Goal: Transaction & Acquisition: Purchase product/service

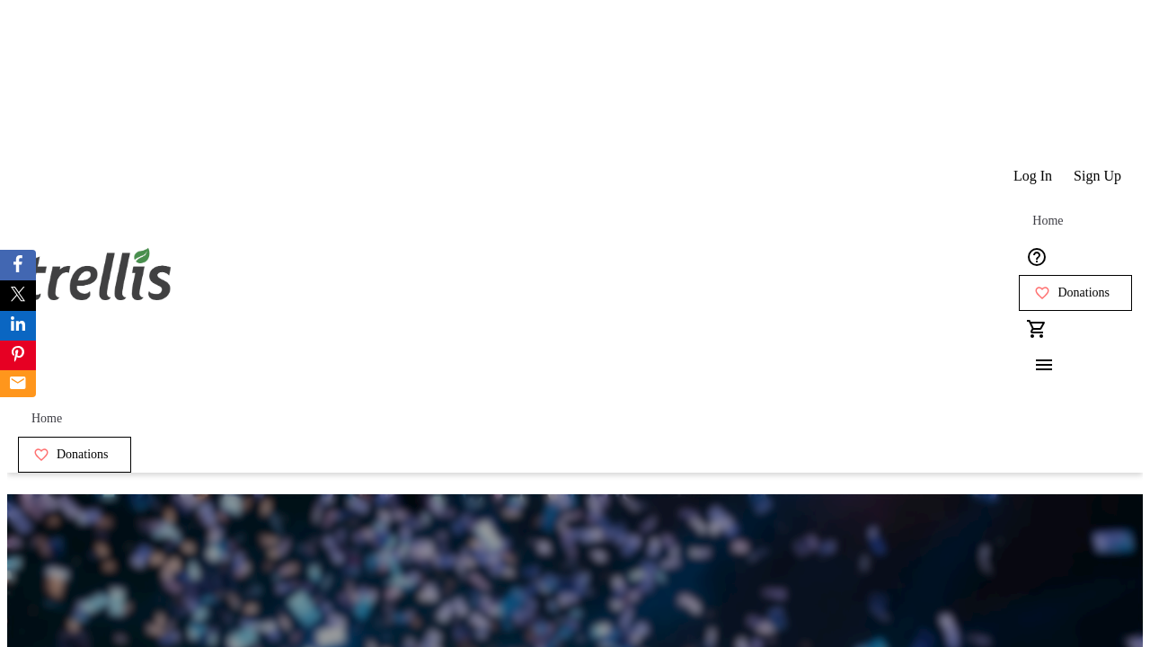
click at [1099, 168] on span "Sign Up" at bounding box center [1098, 176] width 48 height 16
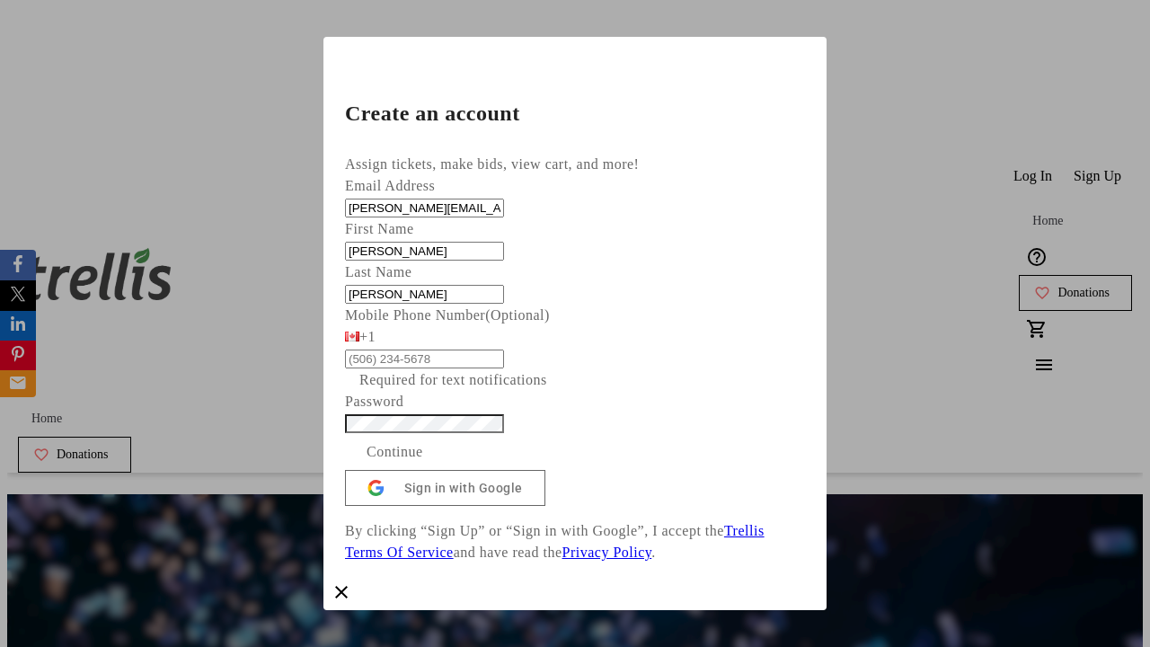
click at [423, 463] on span "Continue" at bounding box center [395, 452] width 57 height 22
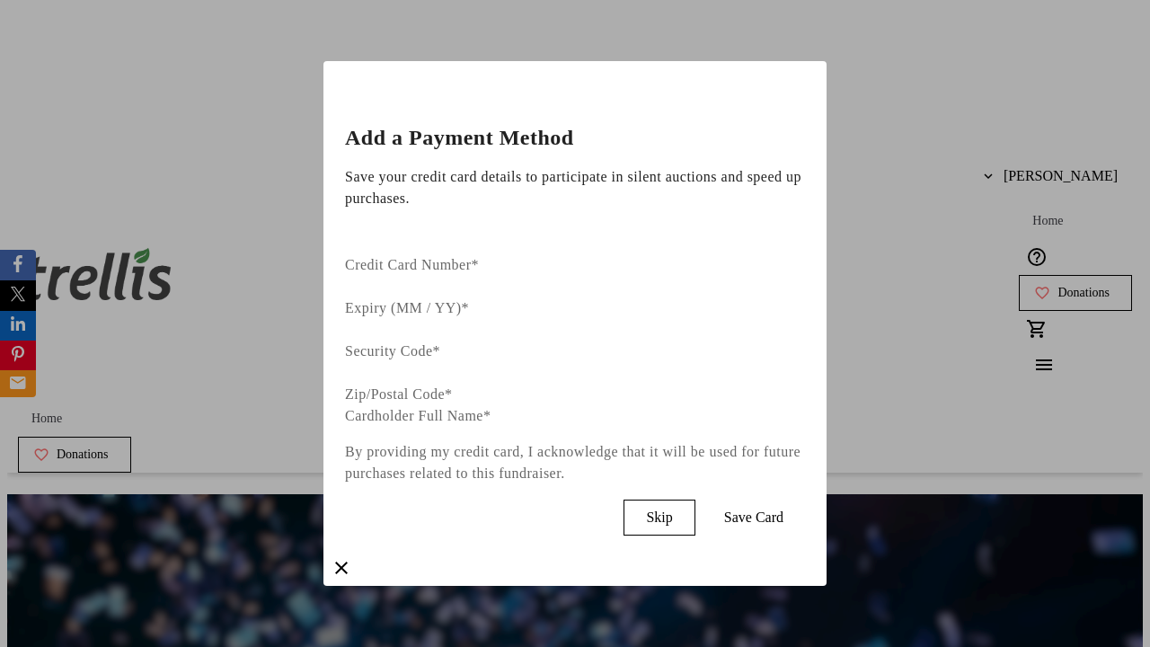
click at [672, 509] on span "Skip" at bounding box center [659, 517] width 26 height 16
click at [1057, 286] on span "Donations" at bounding box center [1083, 293] width 52 height 14
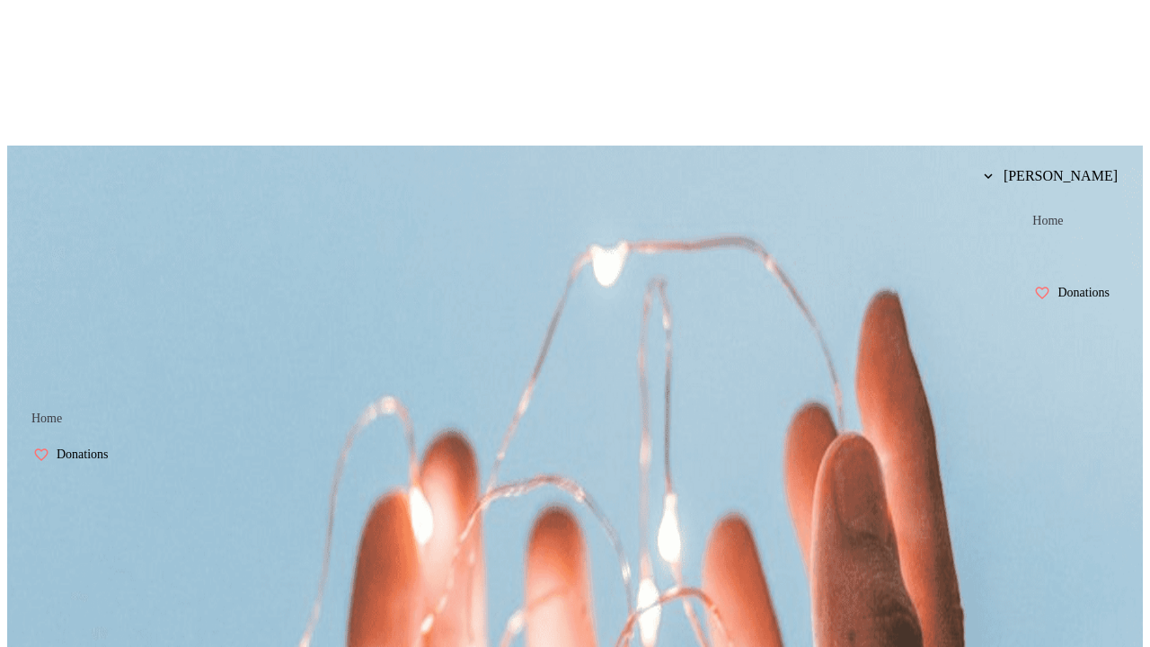
scroll to position [3, 0]
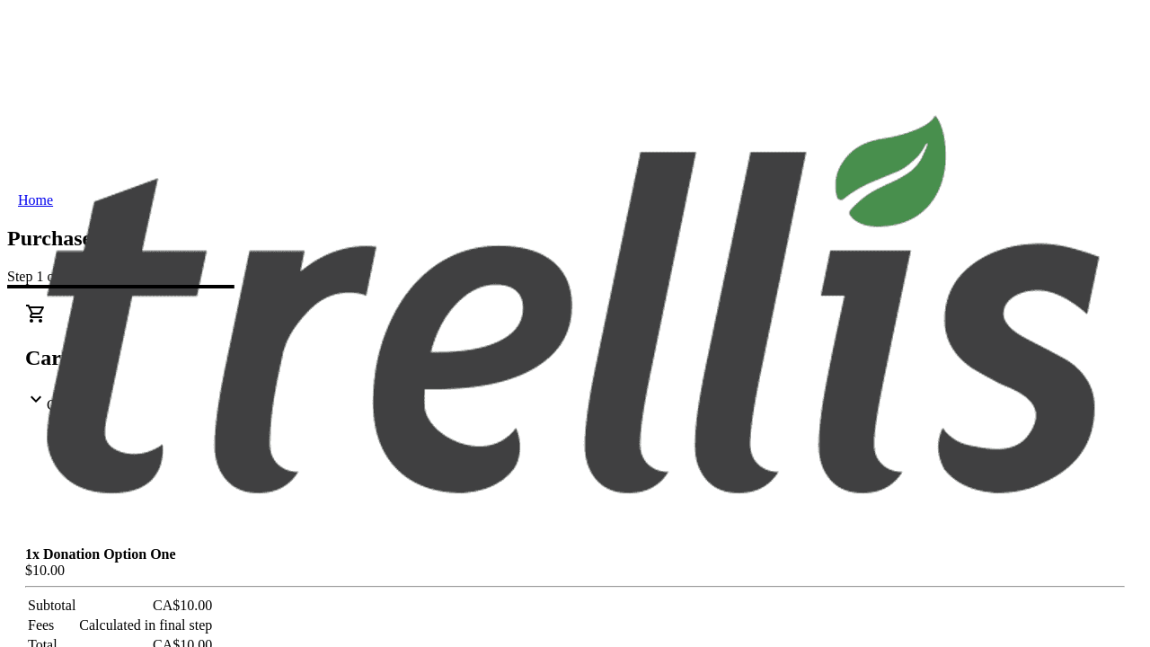
select select "BC"
select select "CA"
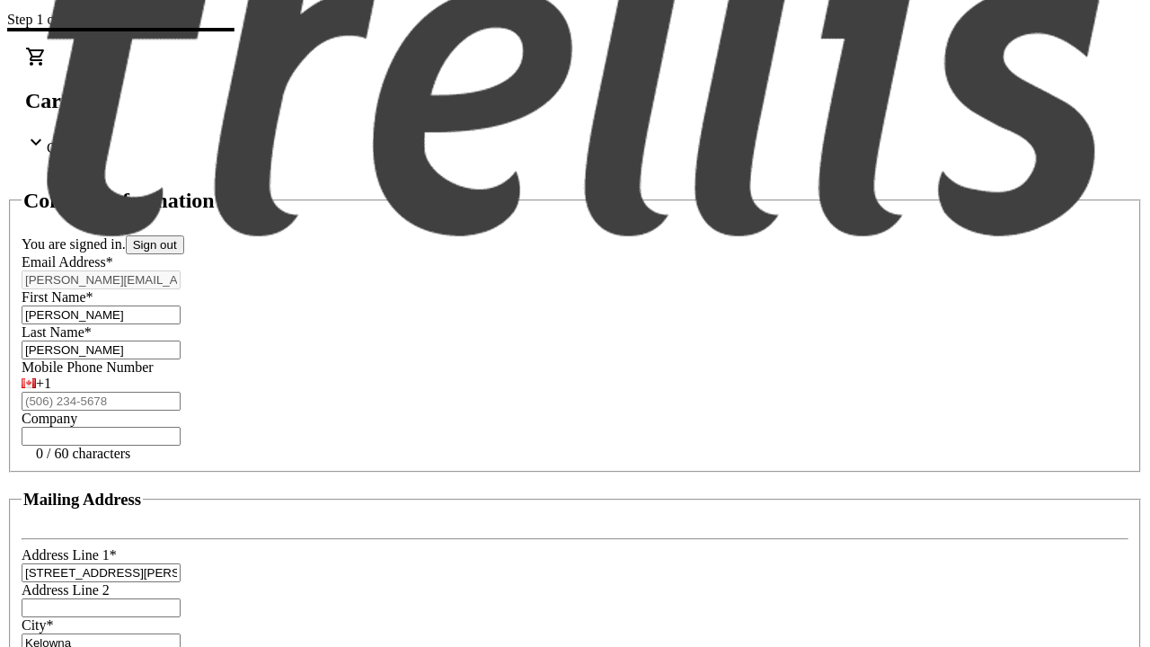
type input "V1Y 0C2"
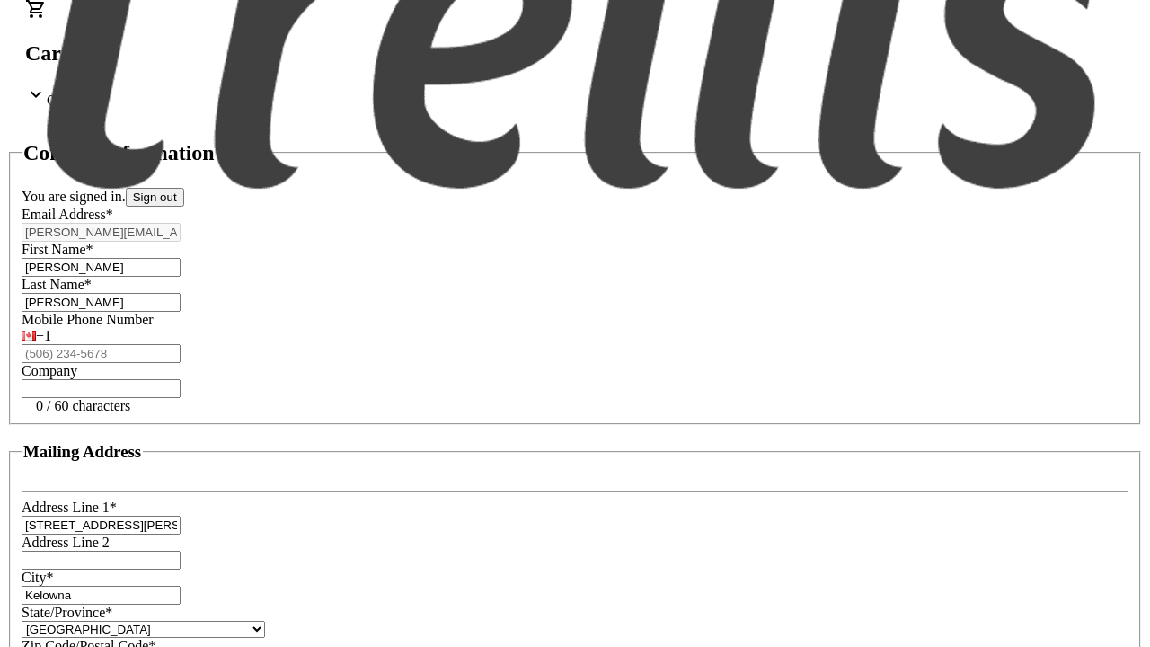
scroll to position [342, 0]
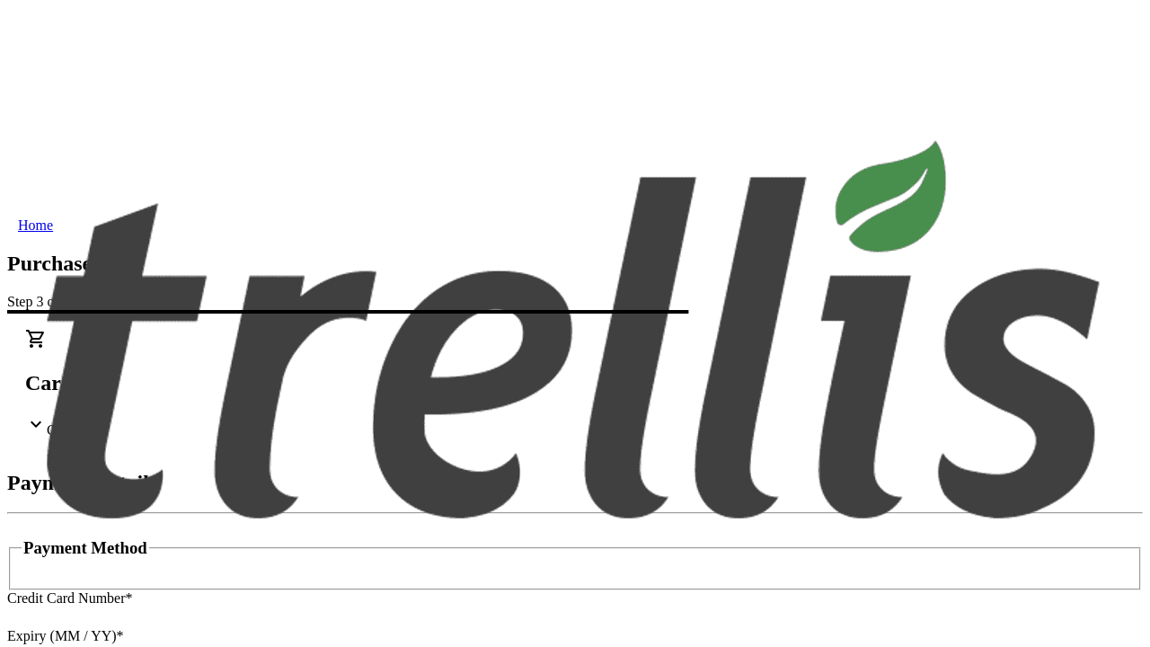
type input "V1Y 0C2"
